Goal: Book appointment/travel/reservation

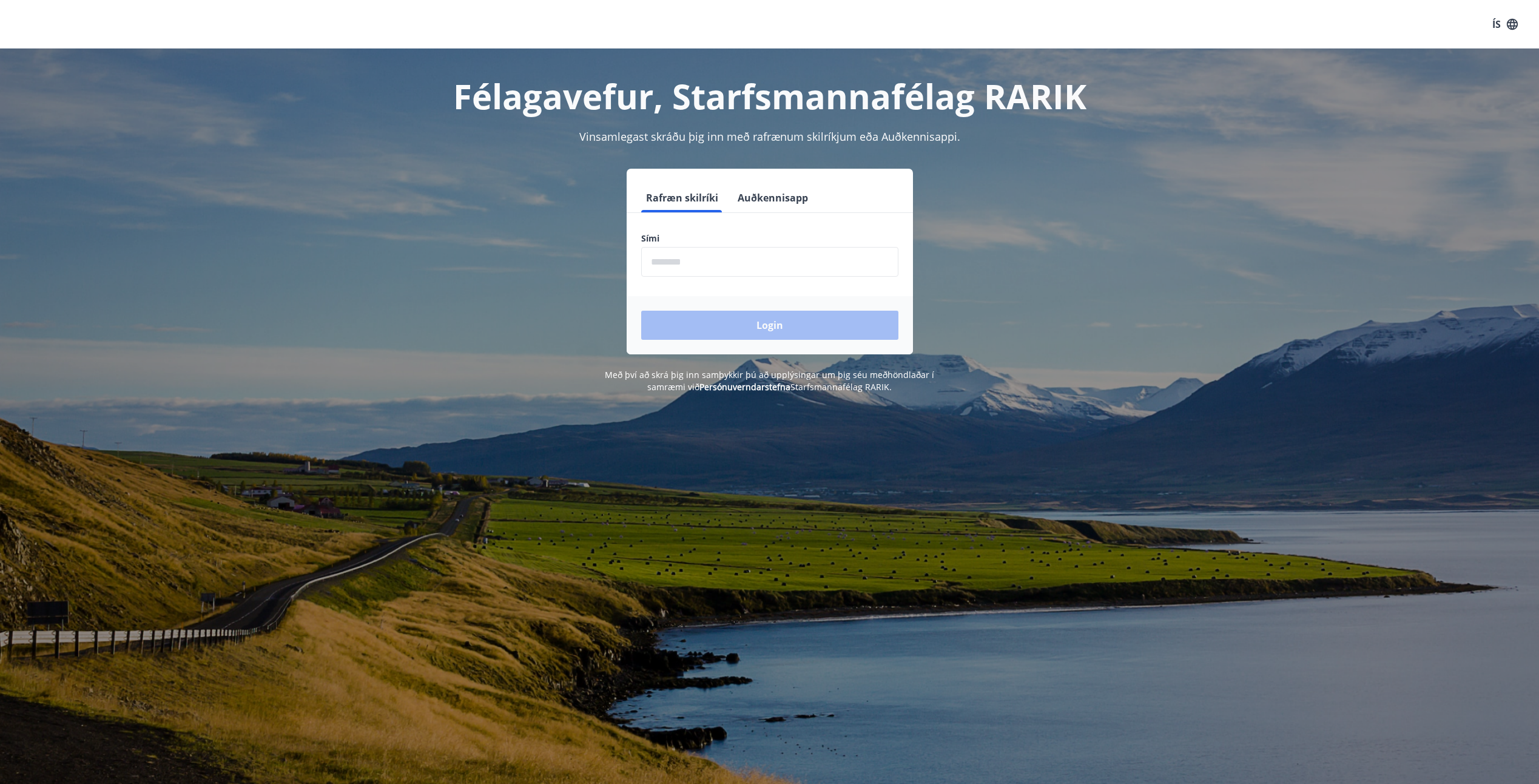
click at [660, 264] on input "phone" at bounding box center [770, 262] width 257 height 30
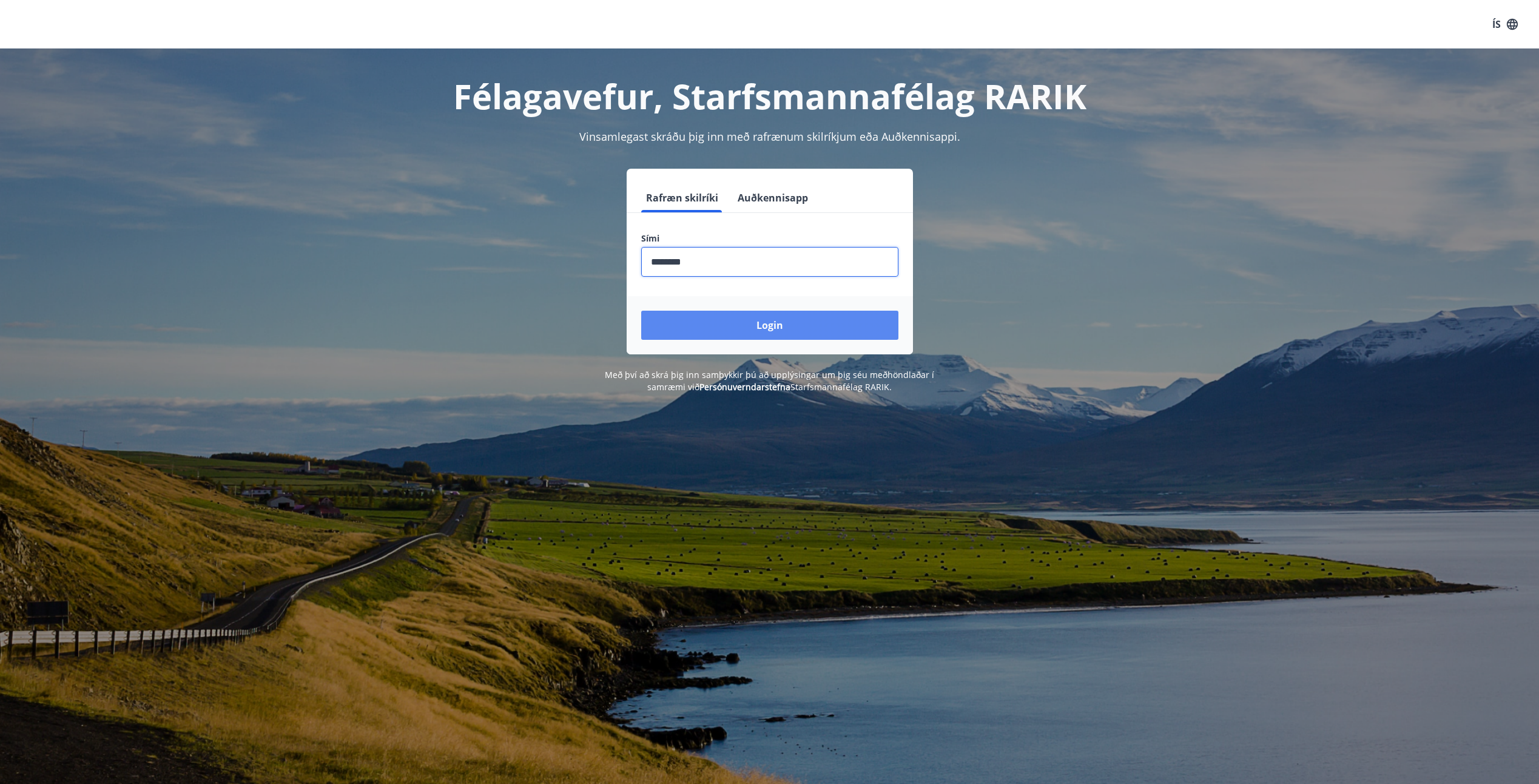
type input "********"
click at [775, 323] on button "Login" at bounding box center [770, 324] width 257 height 29
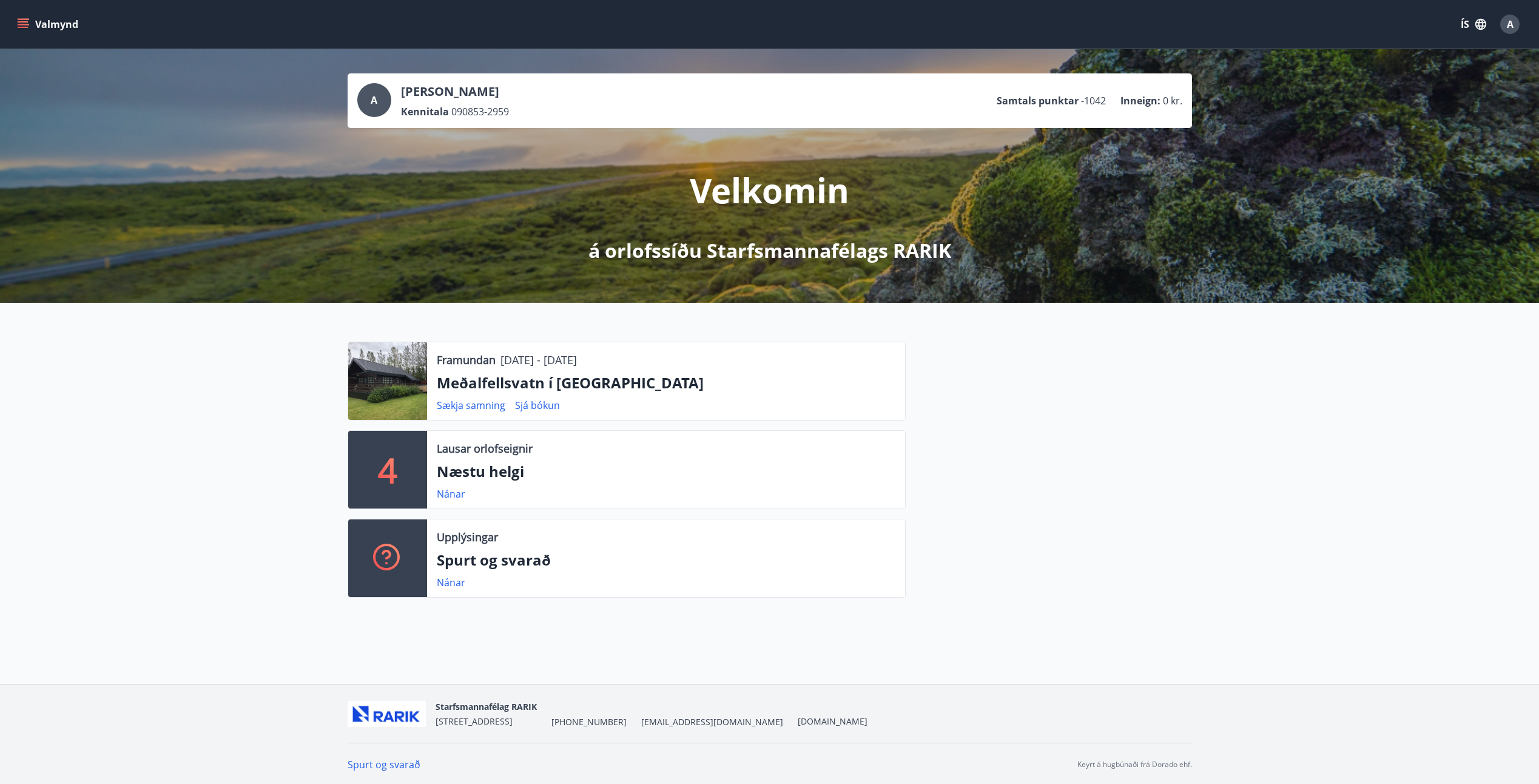
click at [410, 381] on div at bounding box center [387, 381] width 79 height 78
click at [26, 26] on icon "menu" at bounding box center [23, 24] width 12 height 12
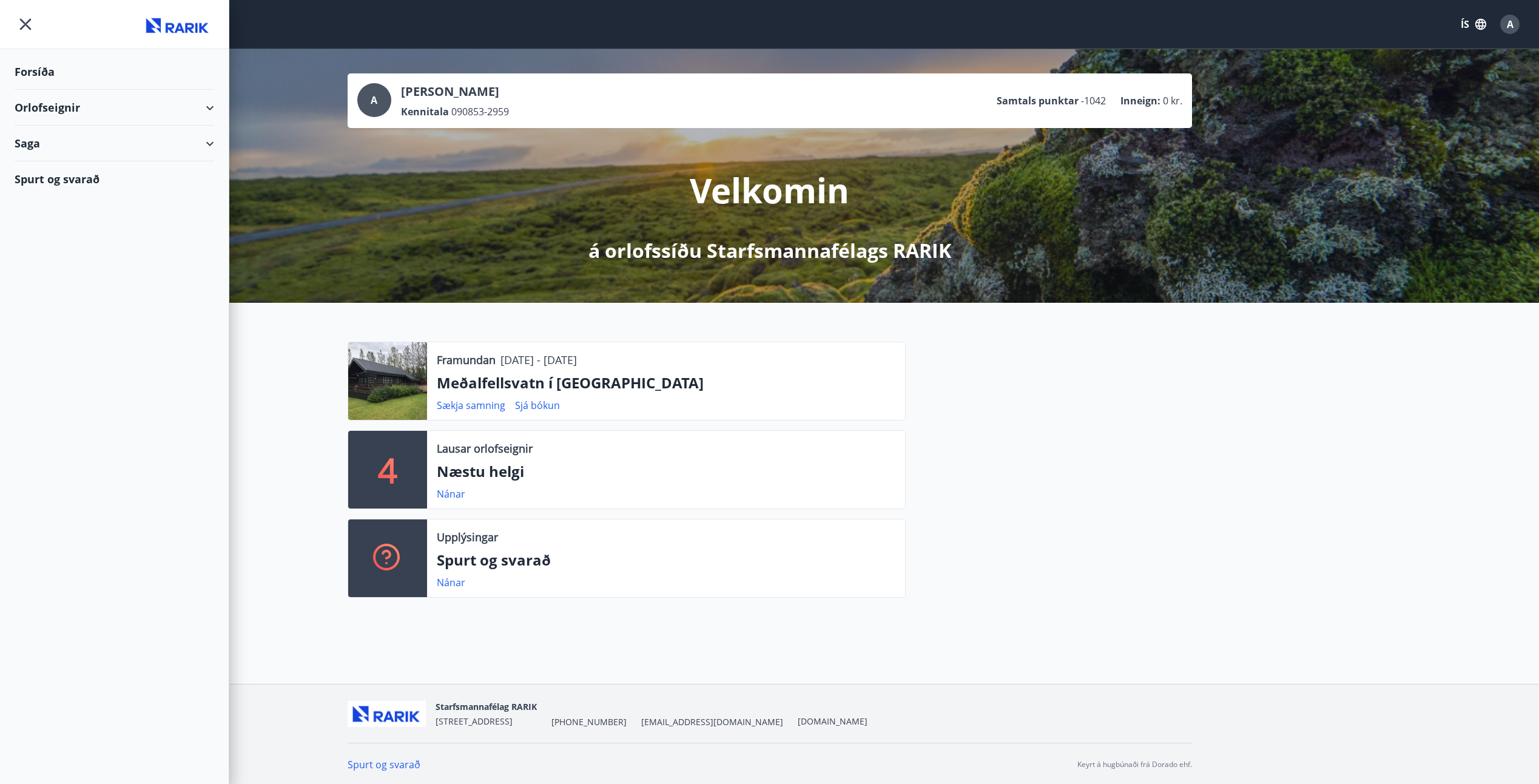
click at [40, 106] on div "Orlofseignir" at bounding box center [114, 107] width 200 height 36
click at [52, 163] on div "Bókunardagatal" at bounding box center [113, 164] width 180 height 26
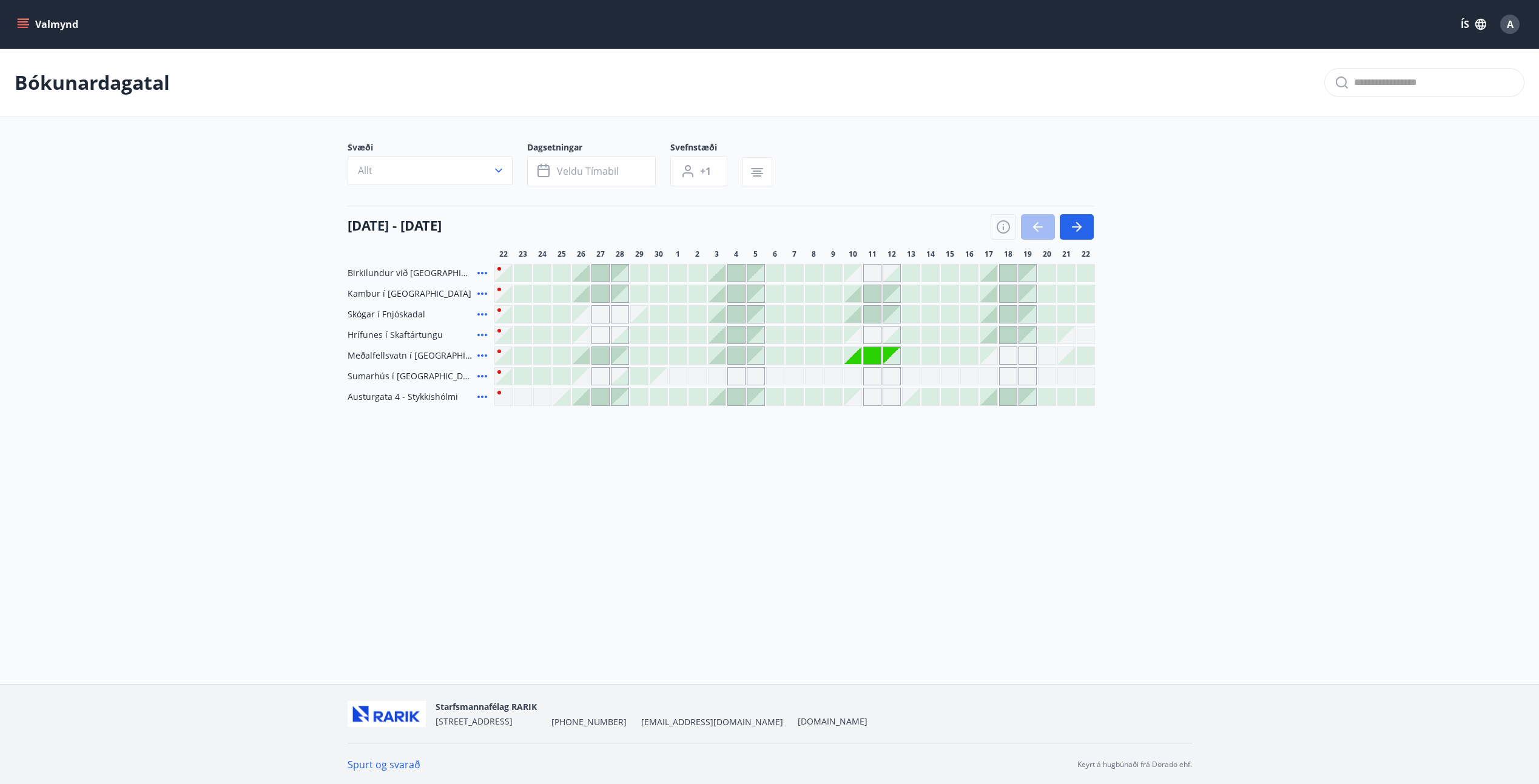
click at [715, 398] on div at bounding box center [717, 396] width 17 height 17
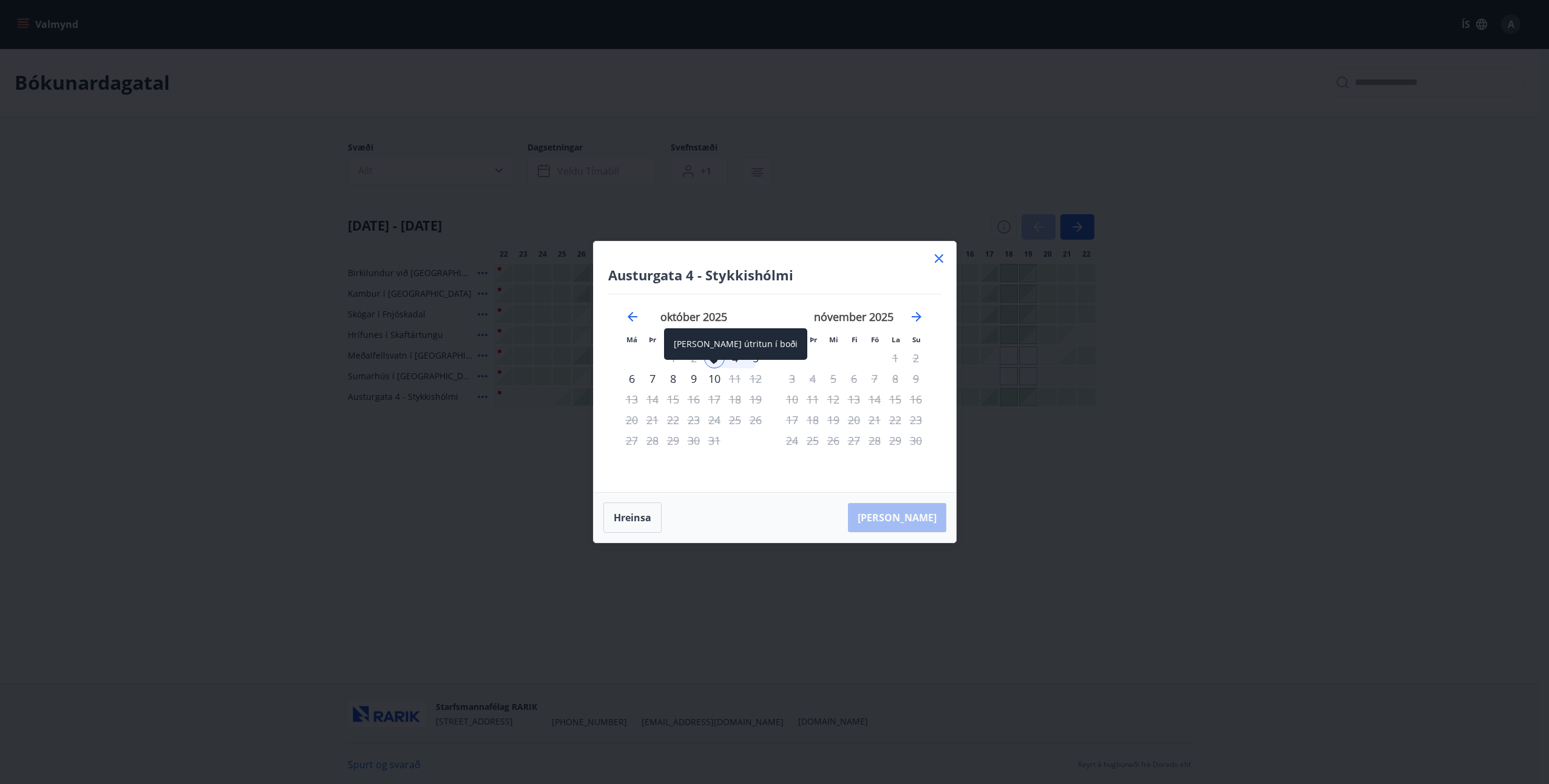
click at [715, 380] on div "10" at bounding box center [714, 378] width 21 height 21
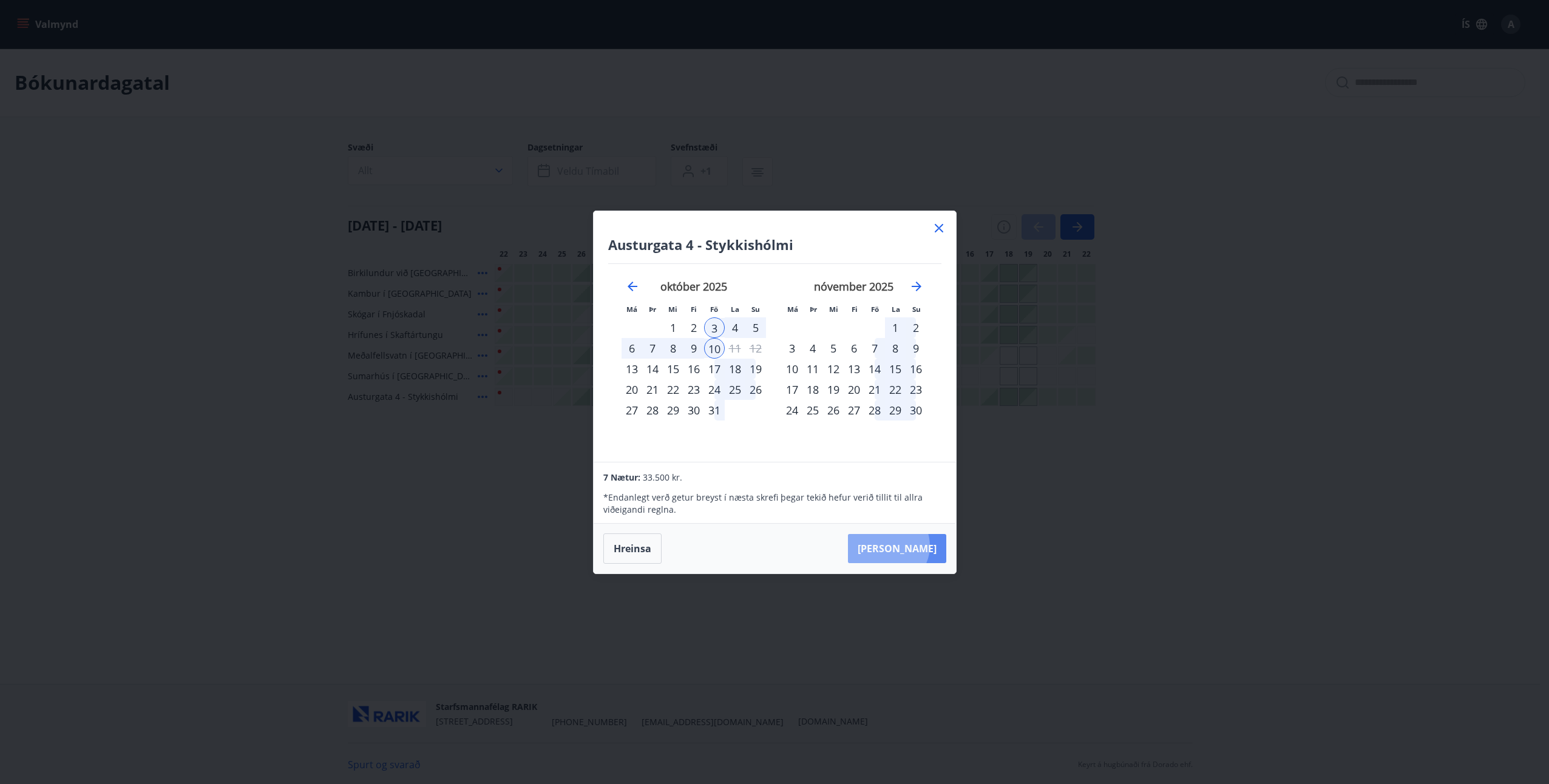
click at [925, 545] on button "[PERSON_NAME]" at bounding box center [897, 547] width 99 height 29
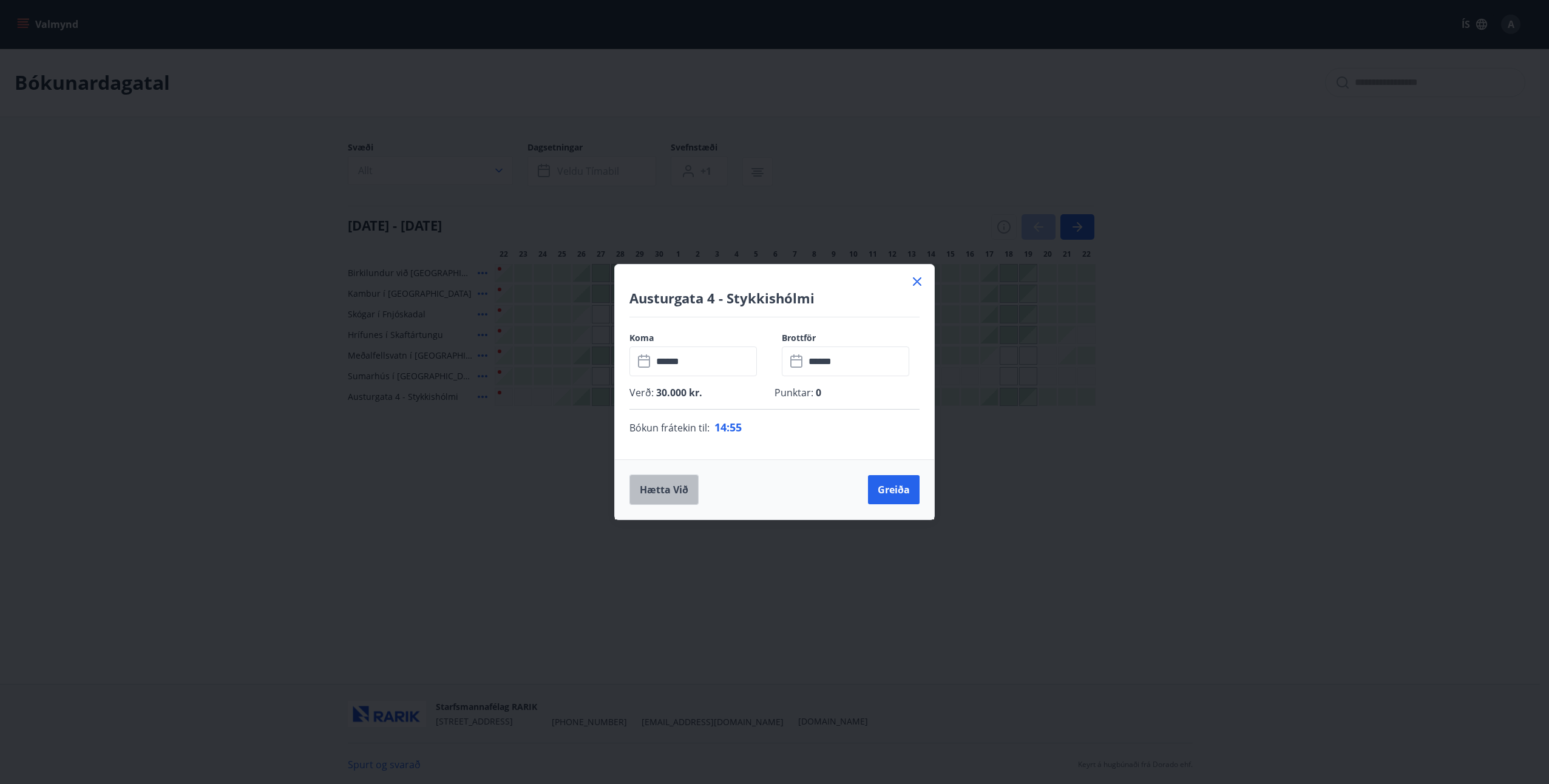
click at [654, 490] on button "Hætta við" at bounding box center [663, 490] width 69 height 30
